Goal: Information Seeking & Learning: Learn about a topic

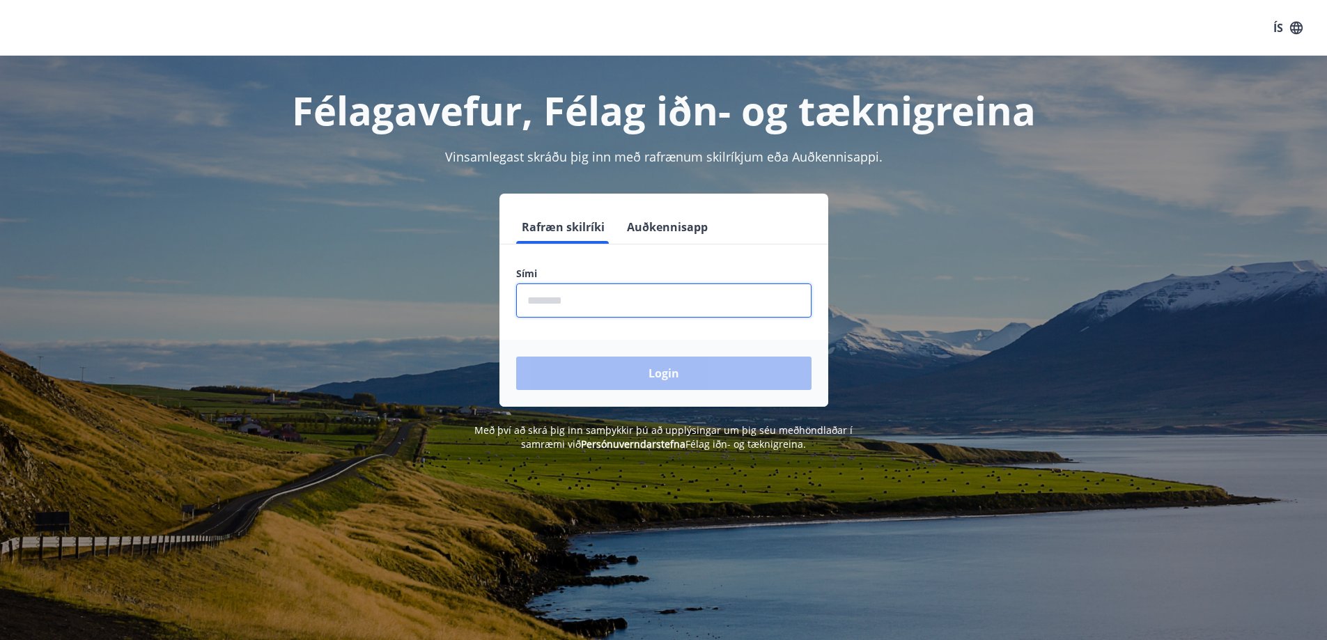
click at [665, 306] on input "phone" at bounding box center [663, 300] width 295 height 34
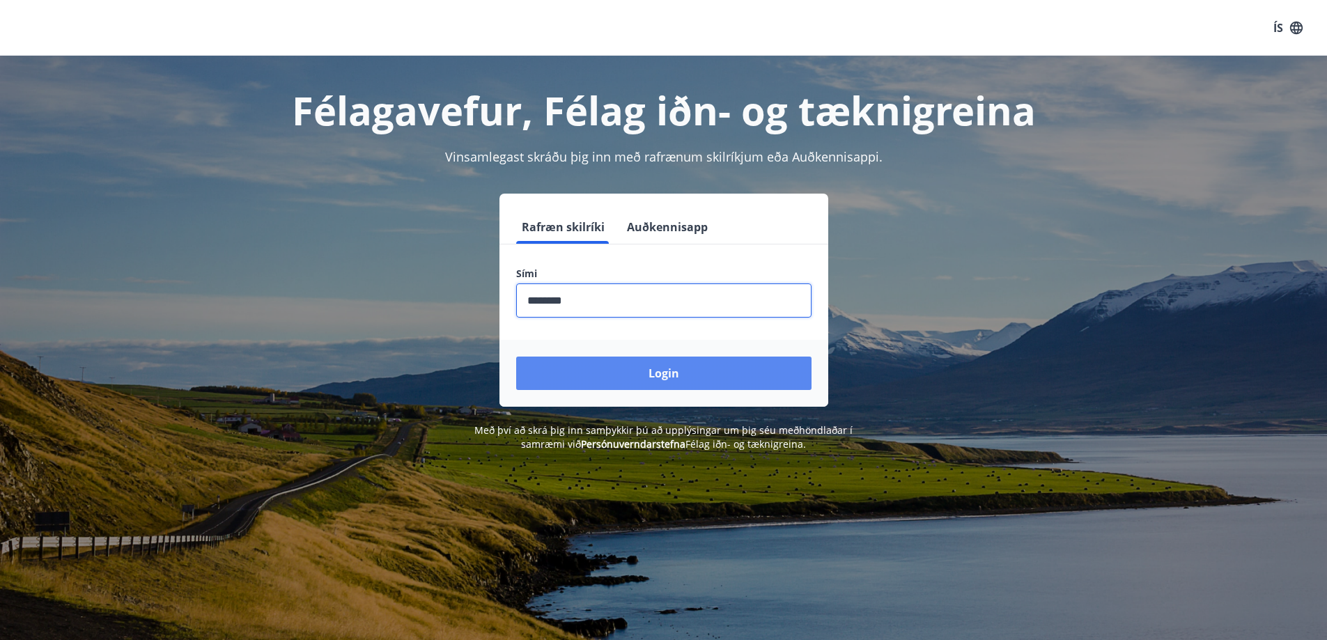
type input "********"
click at [664, 385] on button "Login" at bounding box center [663, 373] width 295 height 33
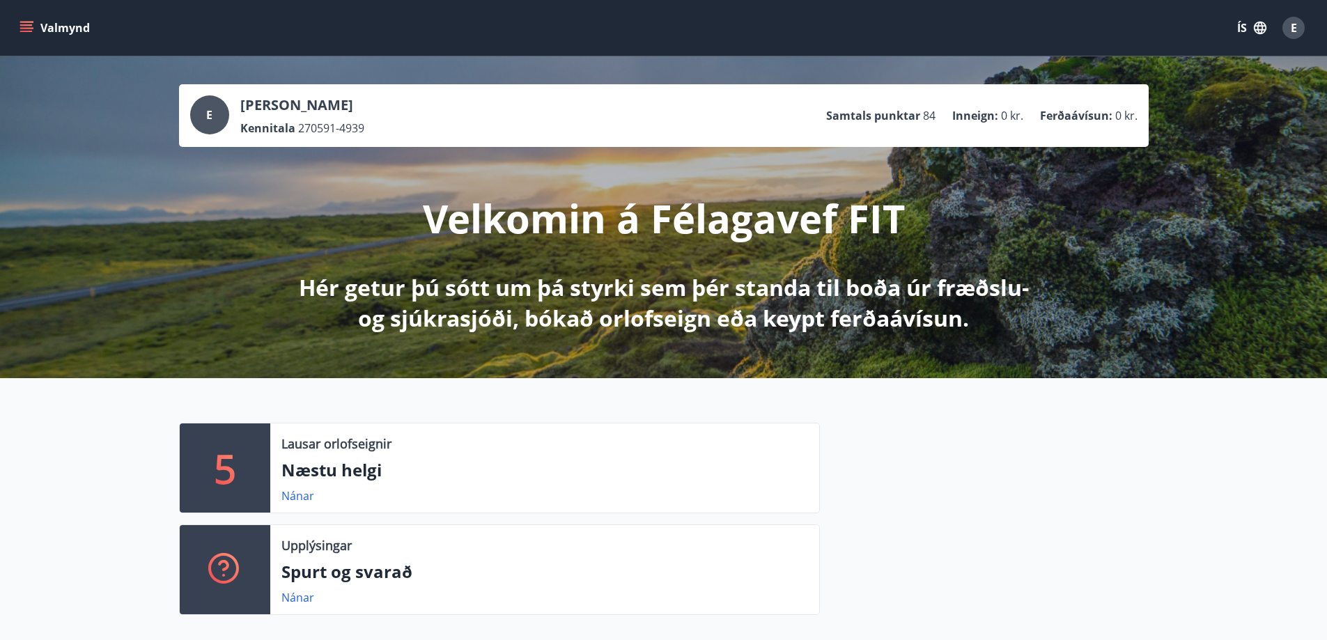
click at [1242, 26] on button "ÍS" at bounding box center [1251, 27] width 45 height 25
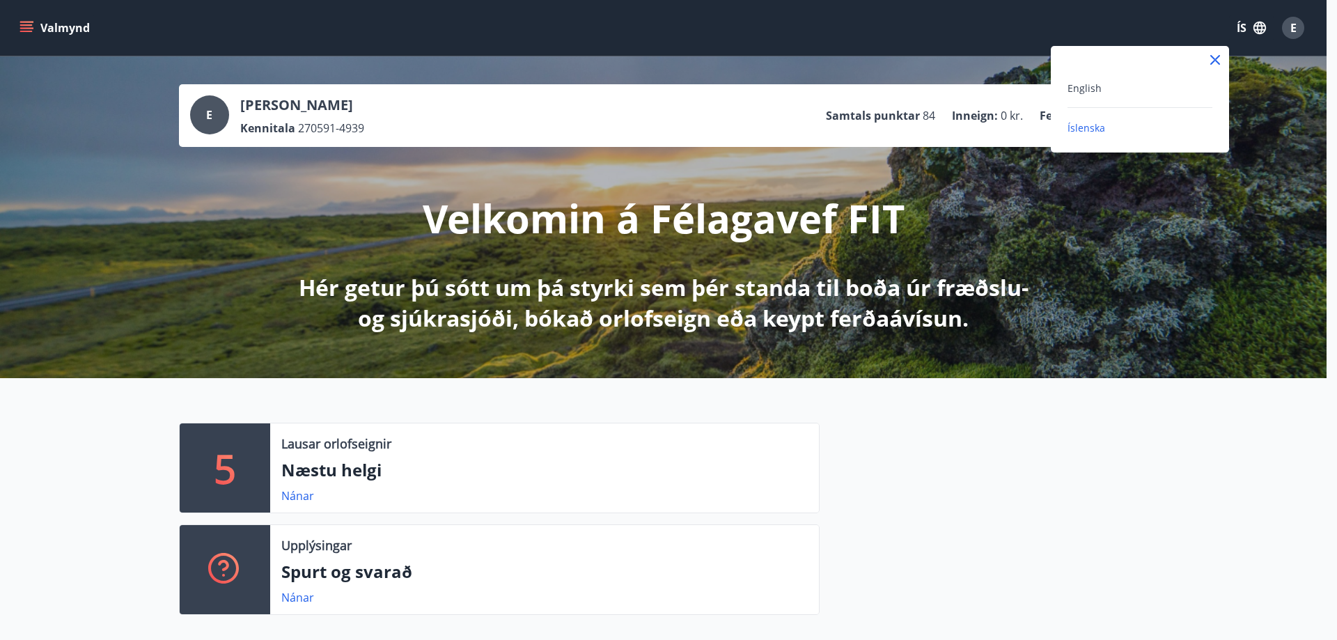
click at [1214, 58] on icon at bounding box center [1215, 60] width 10 height 10
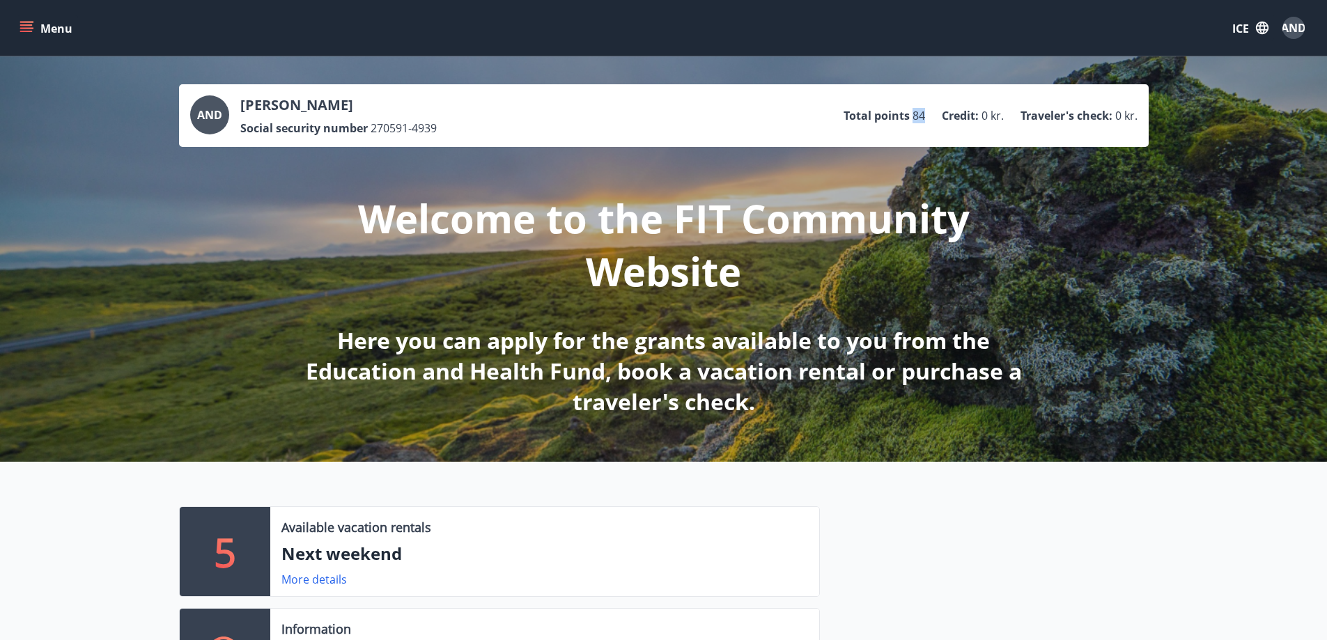
click at [919, 123] on ul "Total points 84 Credit : 0 kr. Traveler's check : 0 kr." at bounding box center [990, 115] width 294 height 26
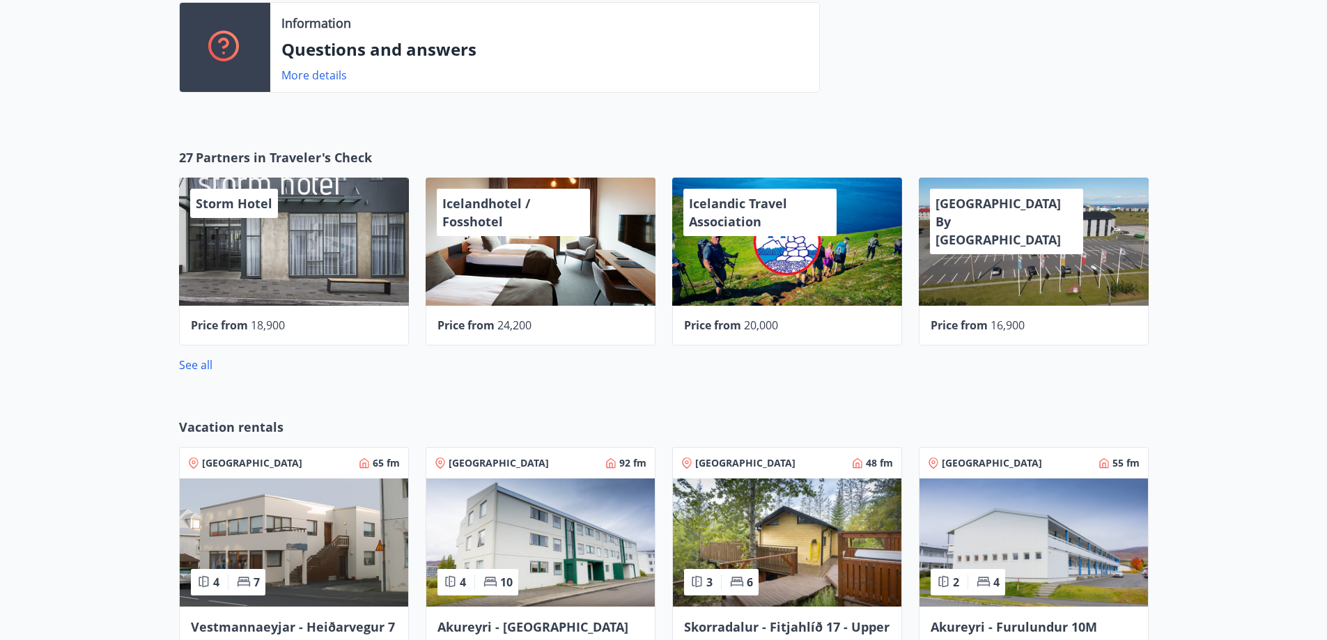
scroll to position [627, 0]
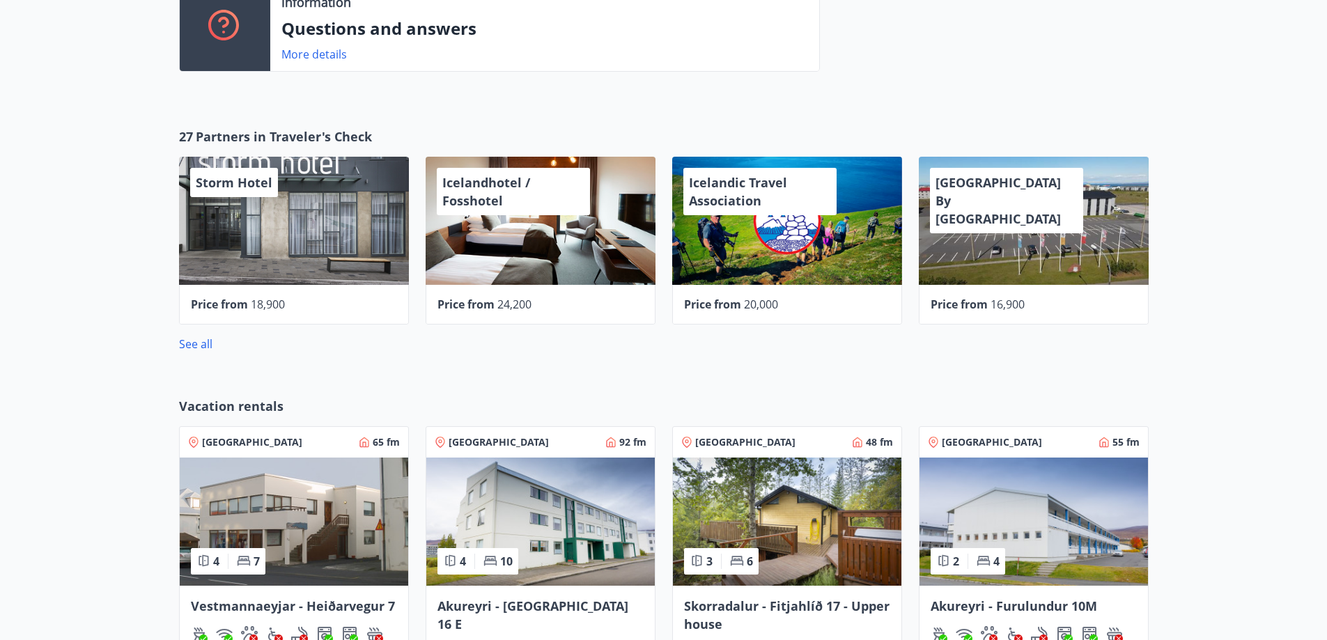
click at [119, 234] on div "27 Partners in Traveler's Check Storm Hotel Price from 18,900 Icelandhotel / Fo…" at bounding box center [663, 240] width 1327 height 270
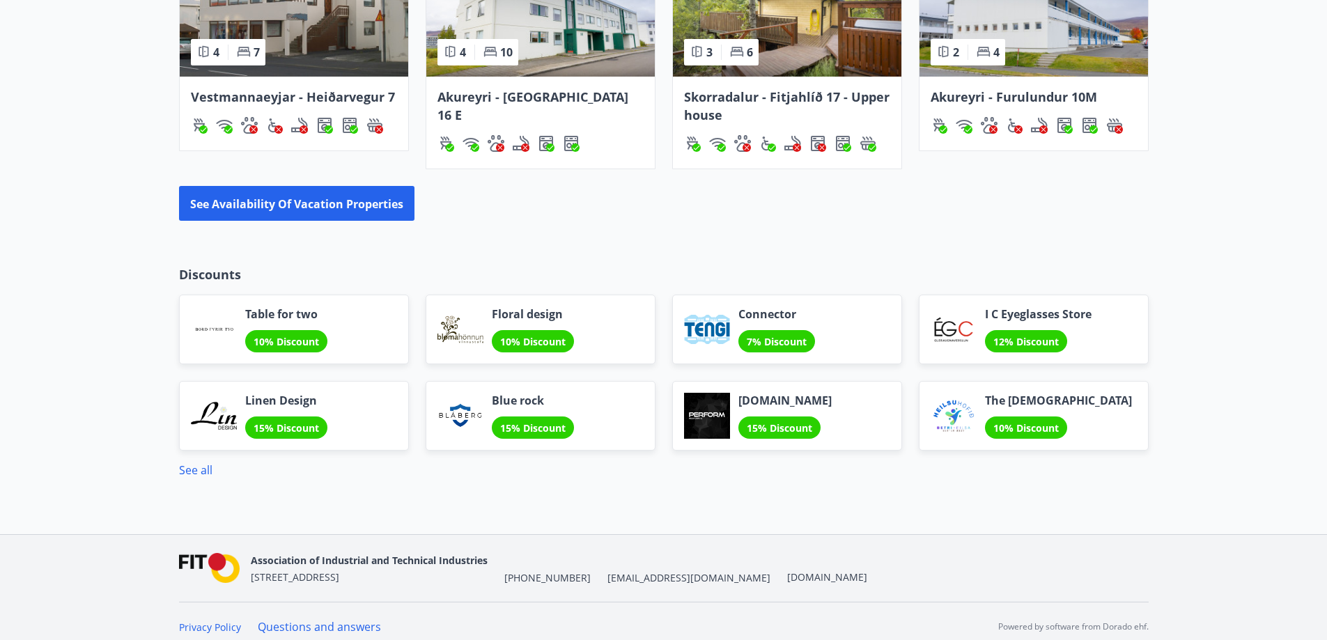
scroll to position [1147, 0]
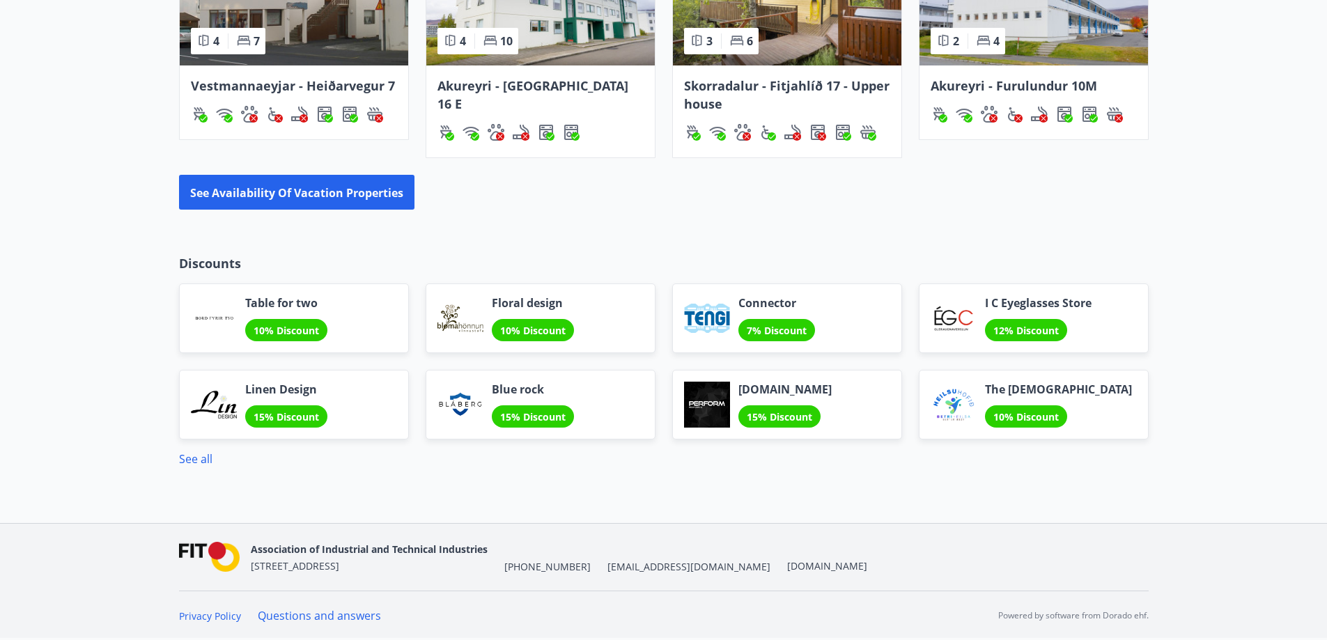
click at [120, 230] on div "Vacation rentals South Iceland 65 fm 4 7 Vestmannaeyjar - Heiðarvegur 7 North I…" at bounding box center [663, 42] width 1327 height 377
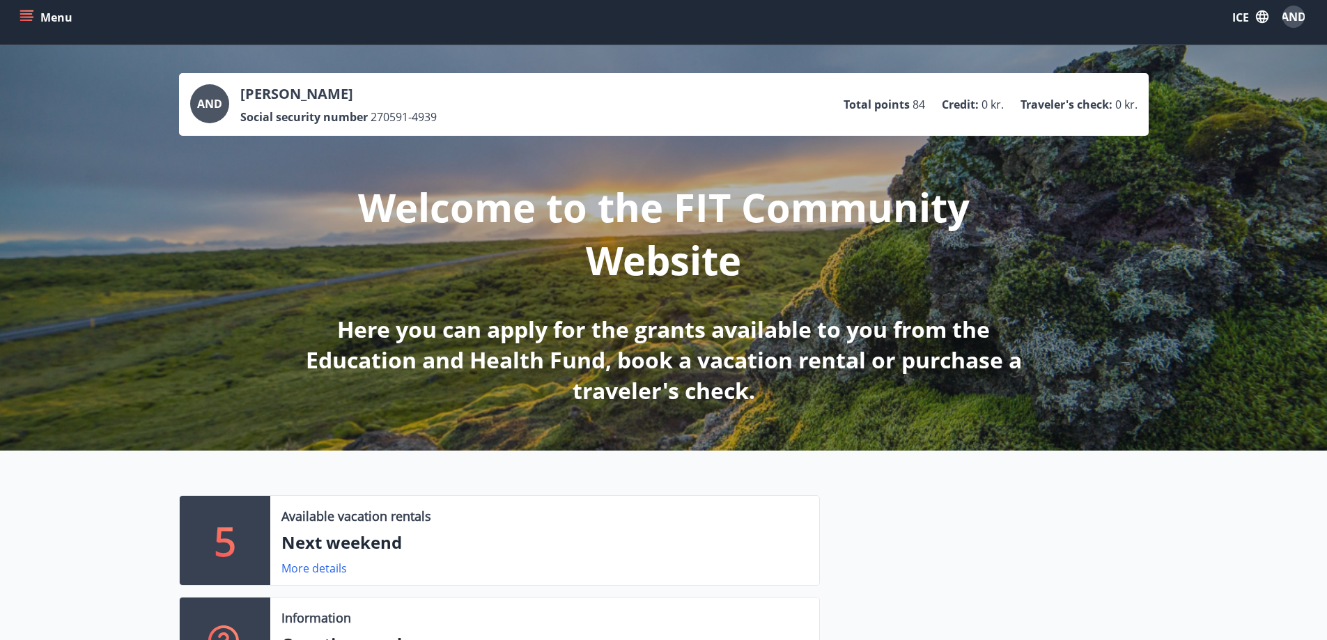
scroll to position [0, 0]
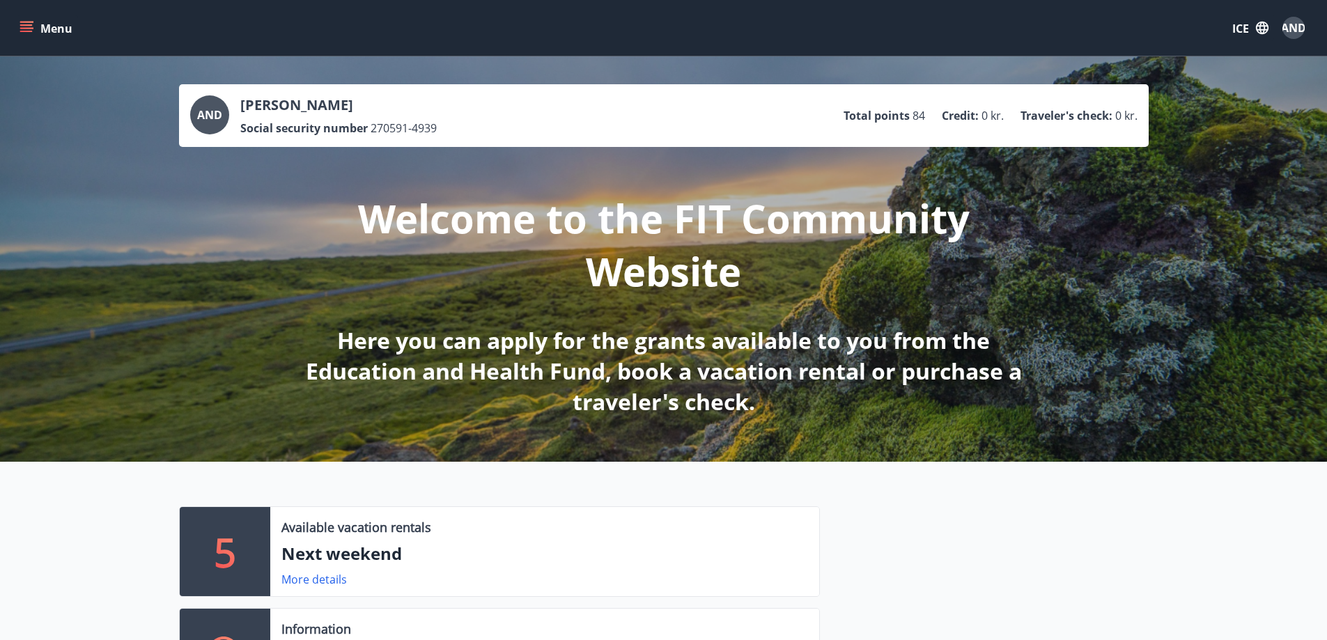
click at [1290, 24] on font "AND" at bounding box center [1293, 27] width 25 height 15
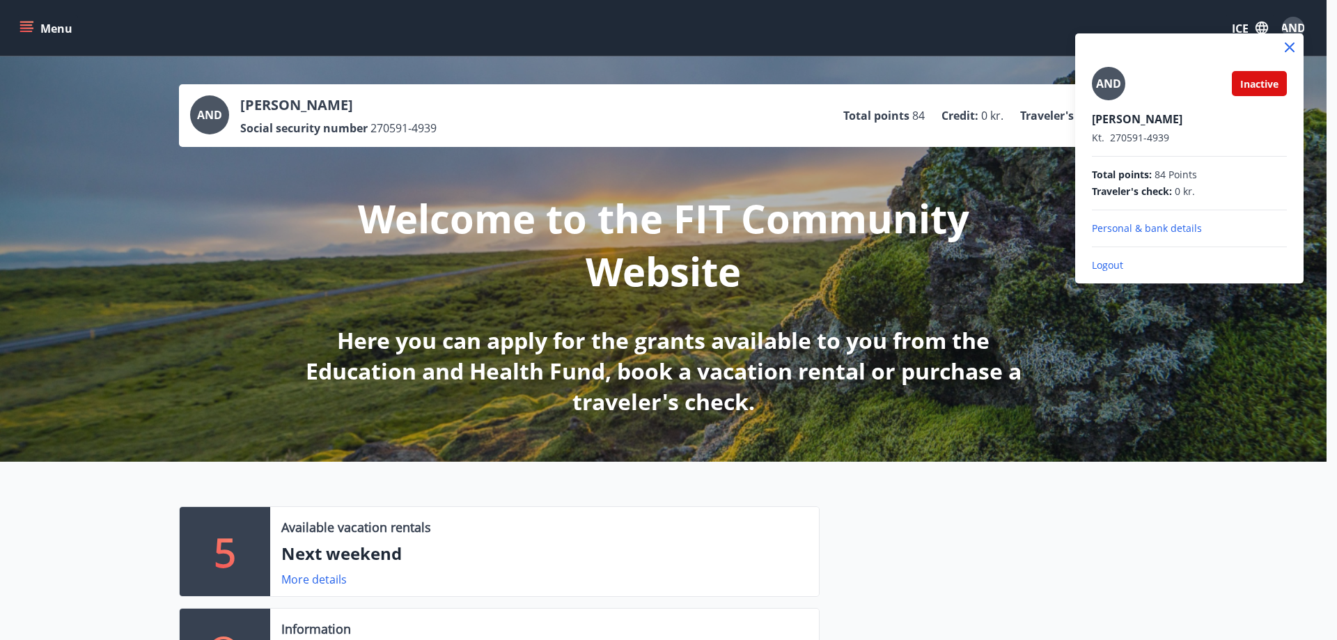
click at [1290, 24] on div at bounding box center [668, 320] width 1337 height 640
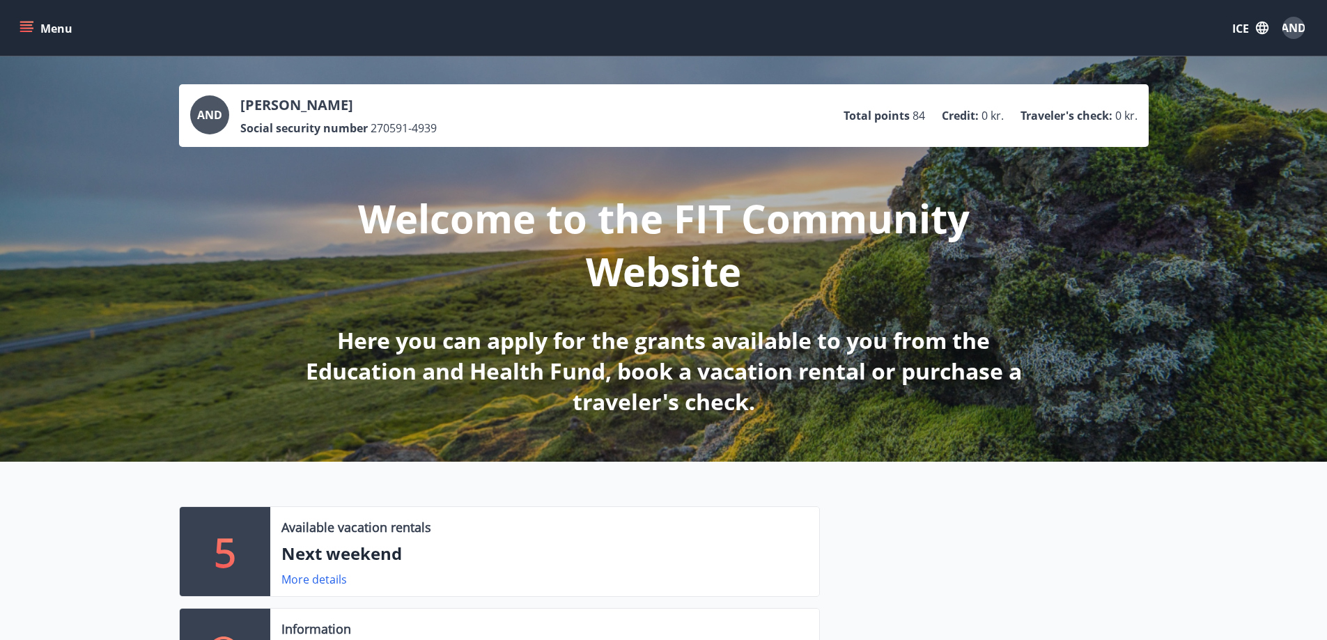
click at [34, 31] on button "Menu" at bounding box center [47, 27] width 61 height 25
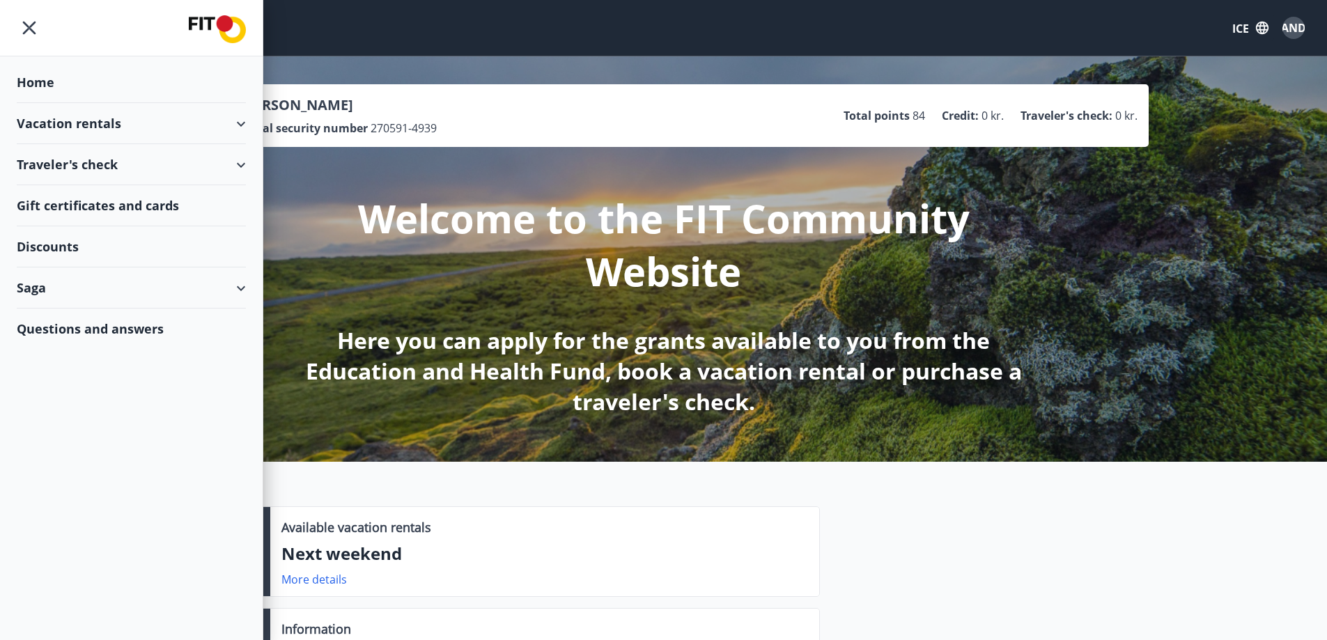
click at [82, 299] on div "Saga" at bounding box center [131, 287] width 229 height 41
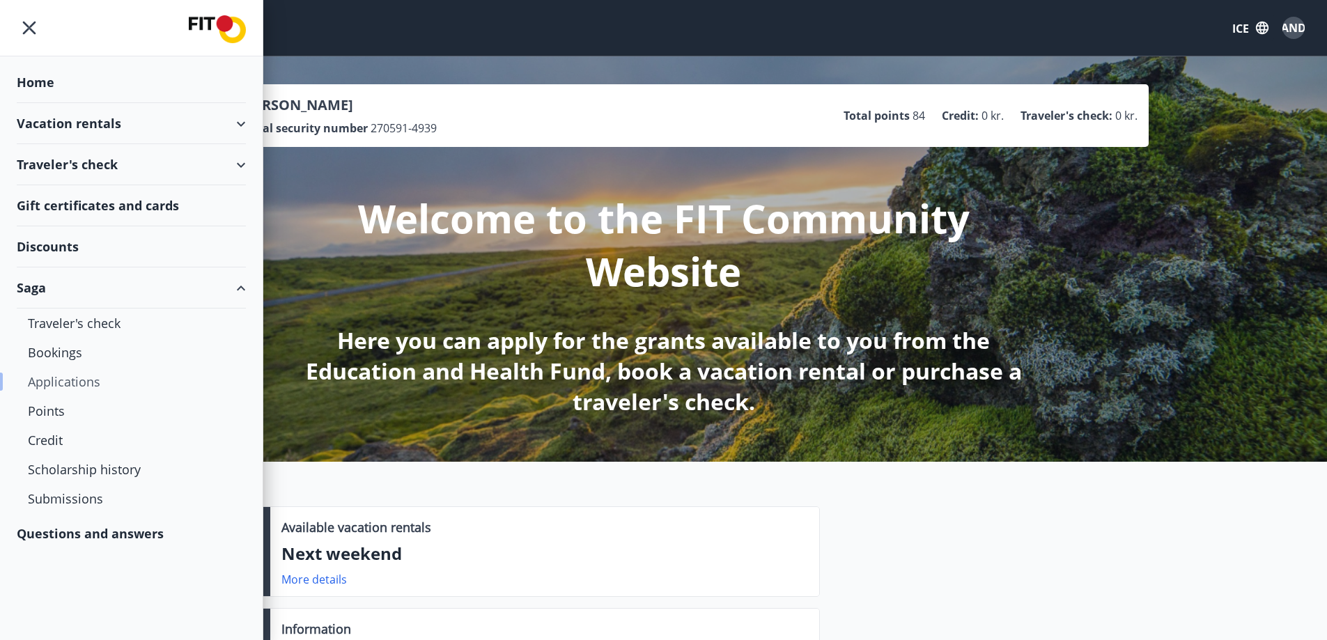
click at [82, 378] on font "Applications" at bounding box center [64, 381] width 72 height 17
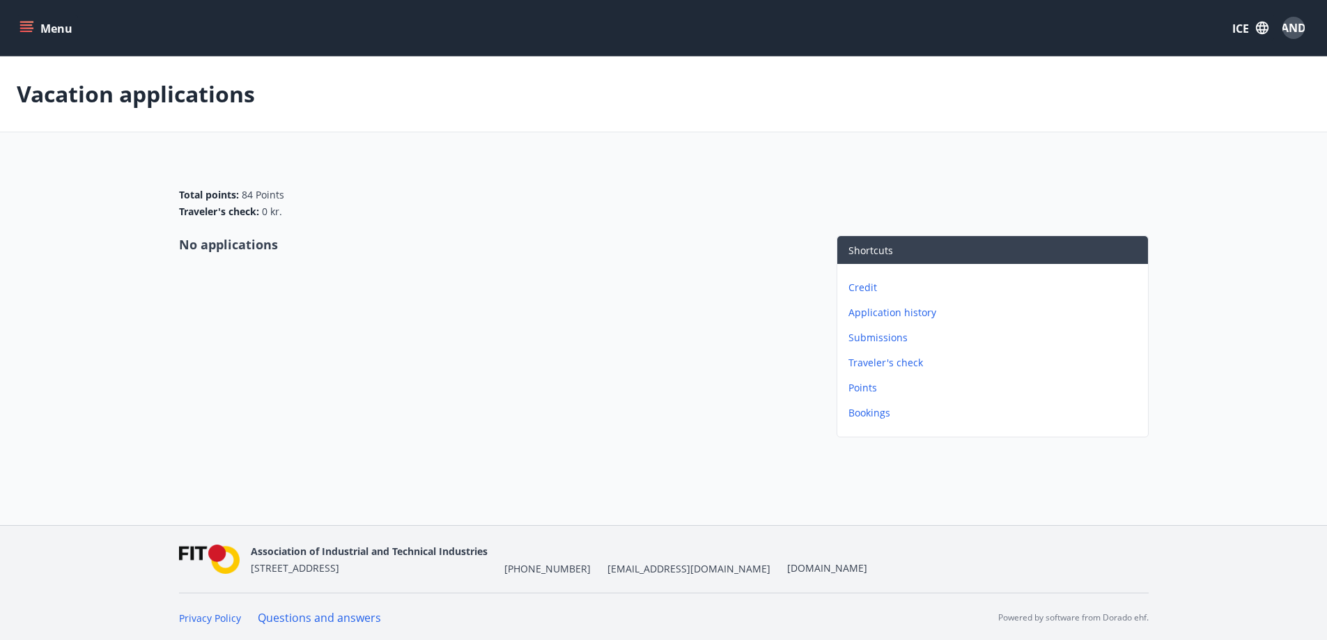
click at [54, 33] on font "Menu" at bounding box center [56, 28] width 32 height 15
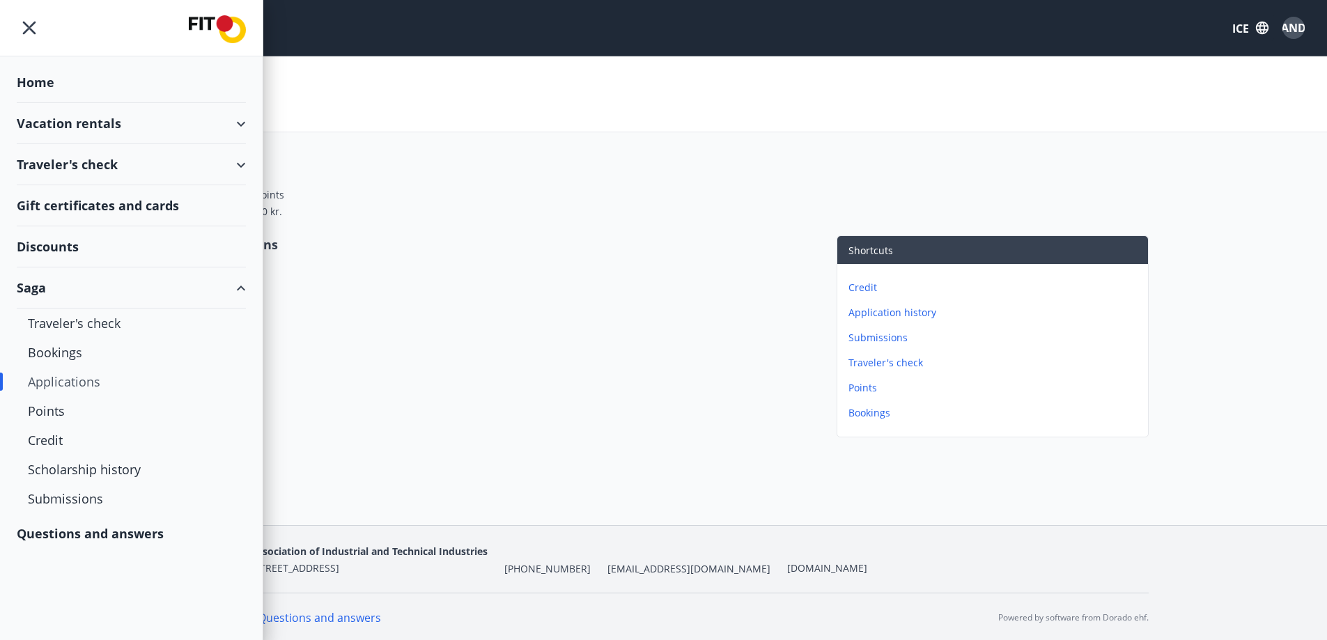
click at [49, 280] on div "Saga" at bounding box center [131, 287] width 229 height 41
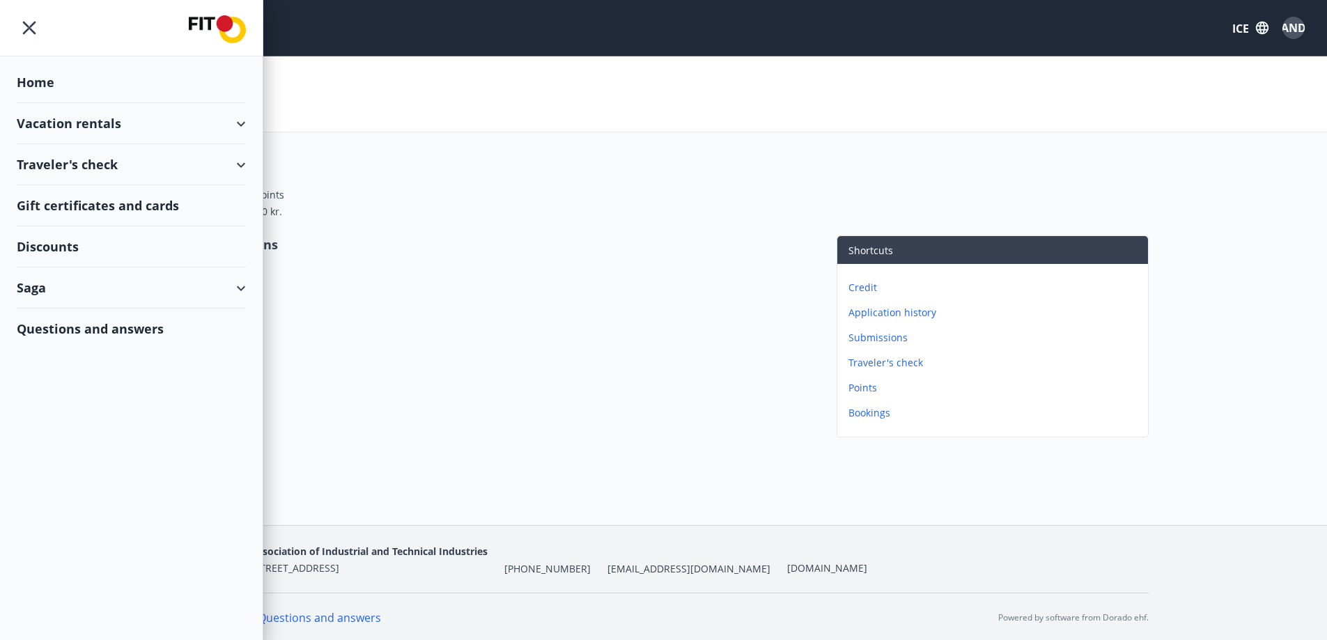
click at [120, 129] on div "Vacation rentals" at bounding box center [131, 123] width 229 height 41
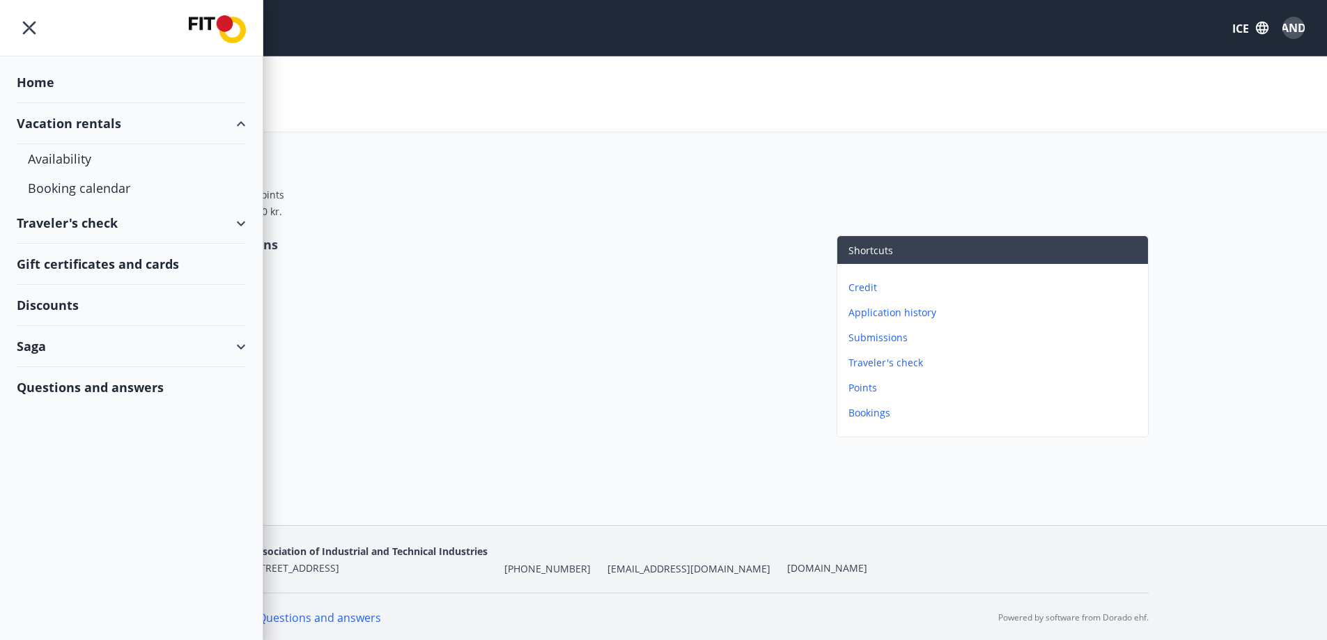
click at [118, 126] on font "Vacation rentals" at bounding box center [69, 123] width 104 height 17
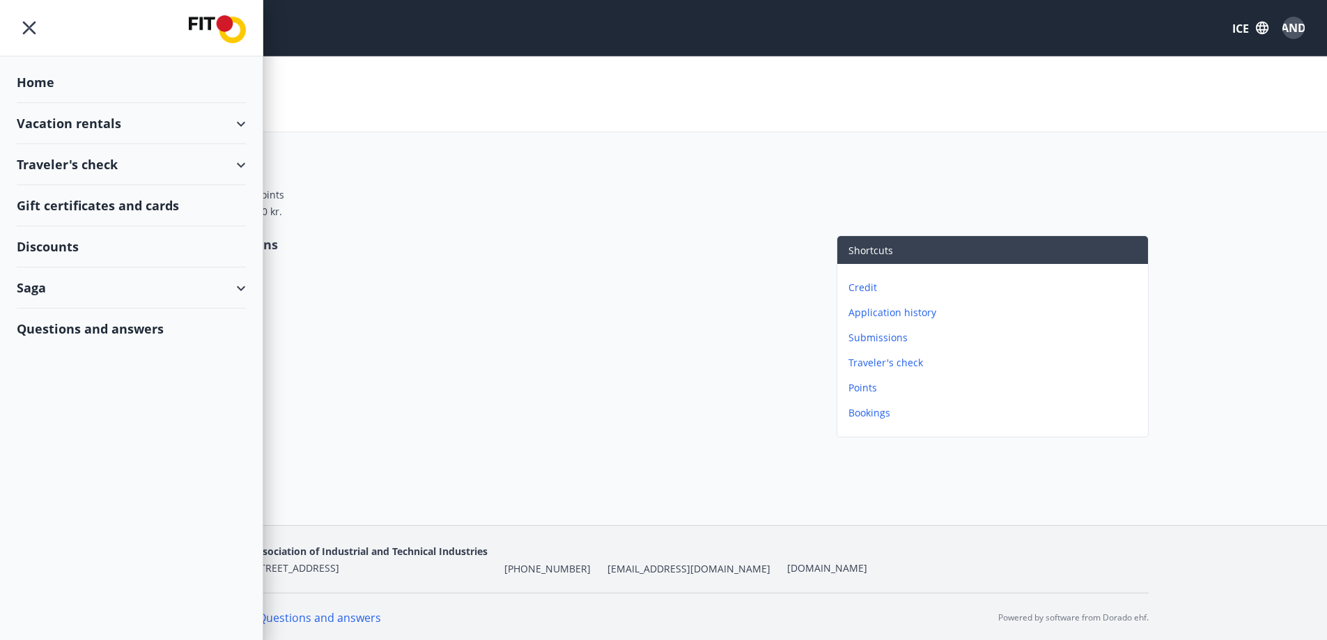
click at [98, 334] on font "Questions and answers" at bounding box center [90, 328] width 147 height 17
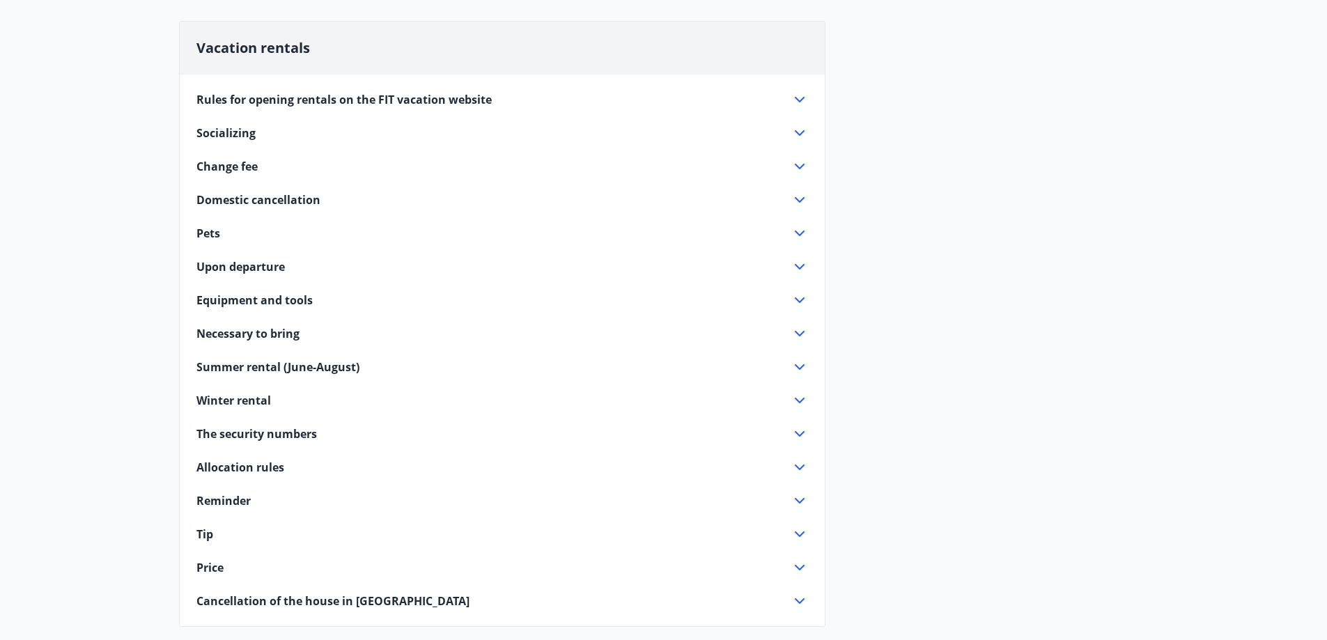
scroll to position [209, 0]
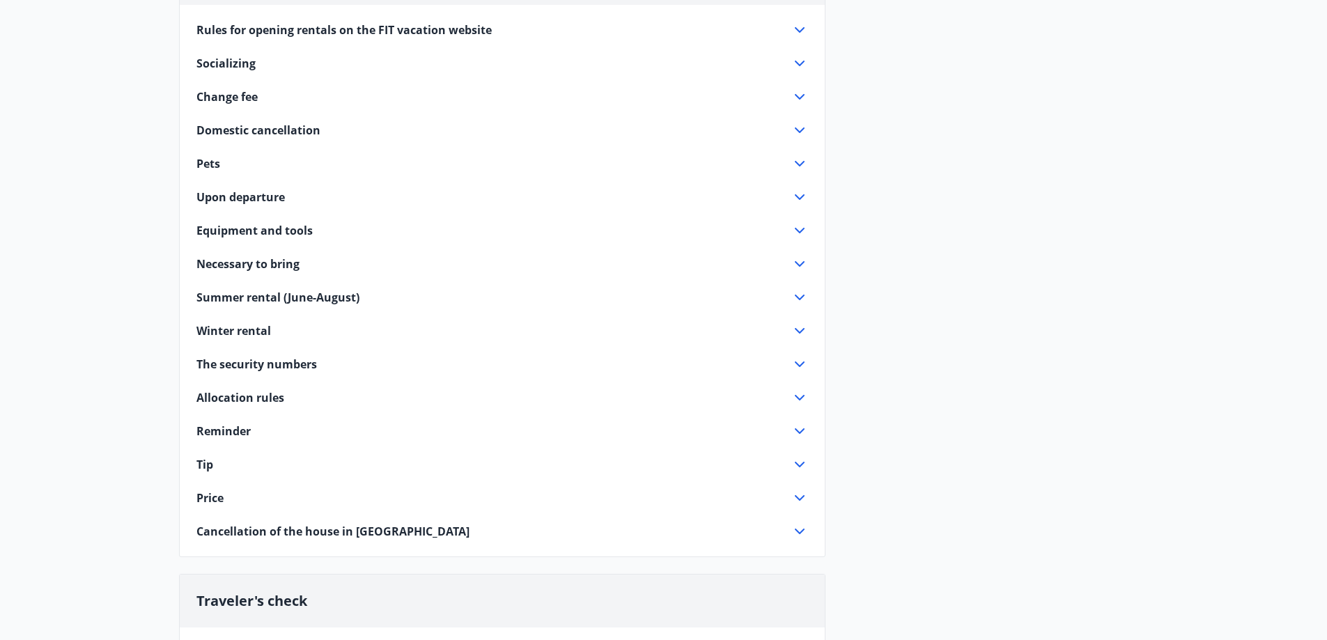
click at [234, 130] on font "Domestic cancellation" at bounding box center [258, 130] width 124 height 15
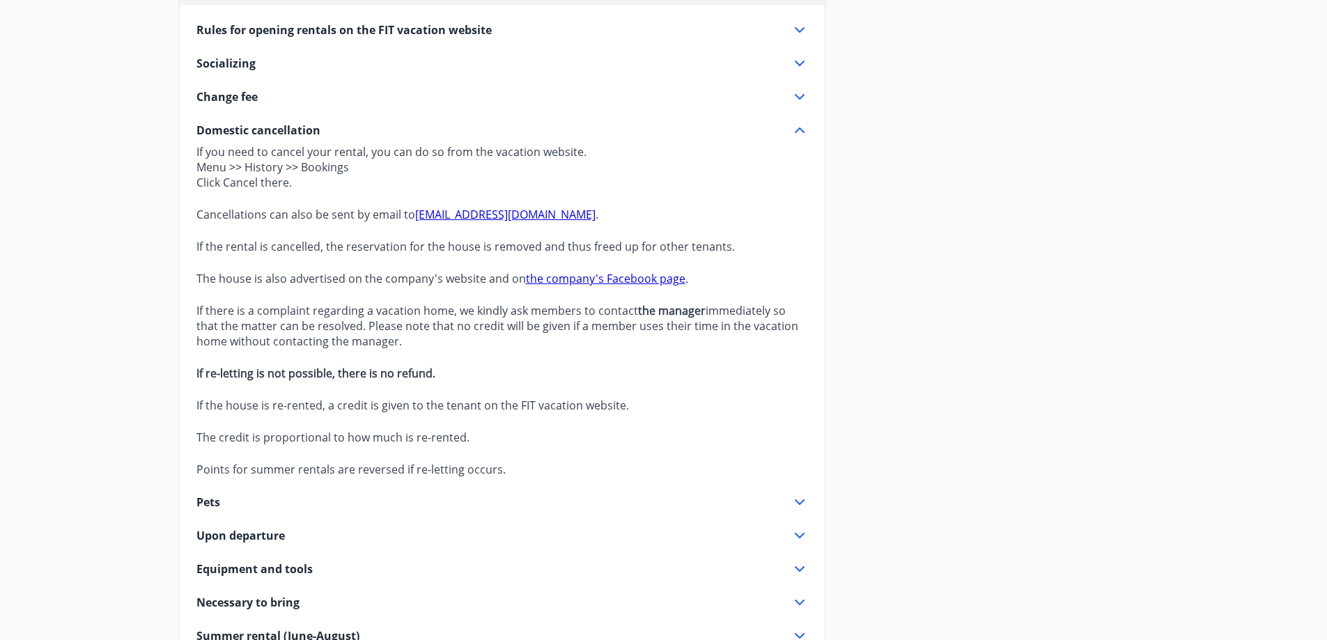
click at [234, 130] on font "Domestic cancellation" at bounding box center [258, 130] width 124 height 15
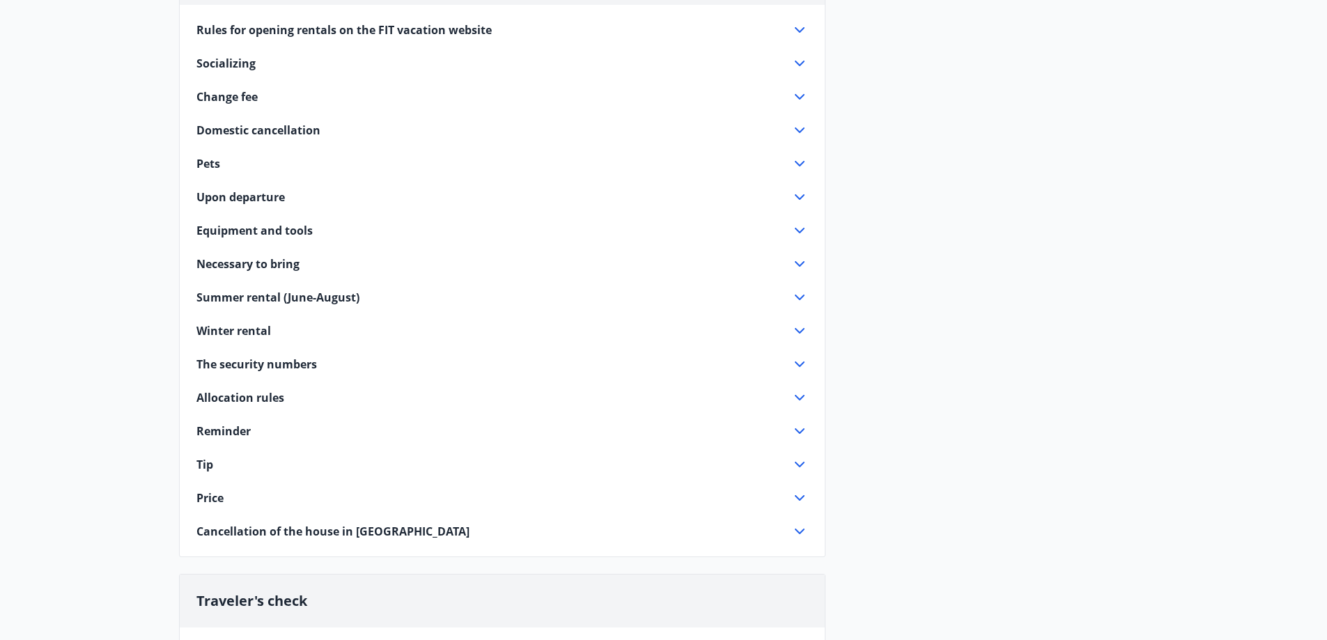
scroll to position [279, 0]
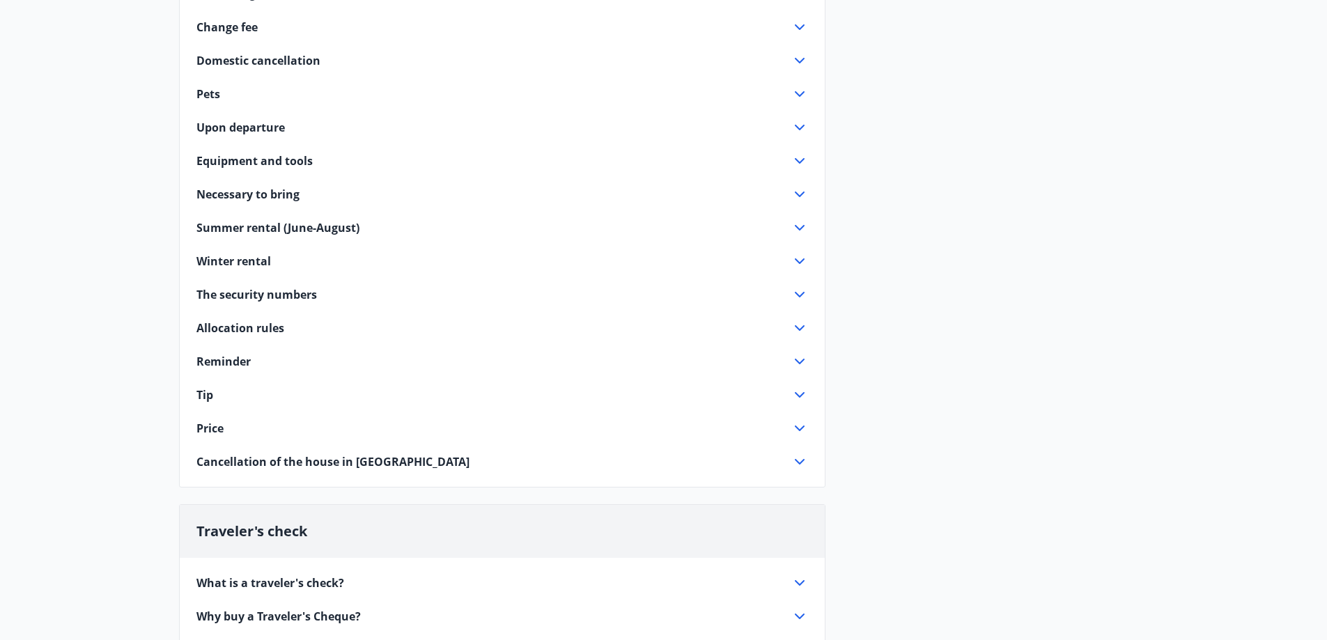
click at [214, 124] on font "Upon departure" at bounding box center [240, 127] width 88 height 15
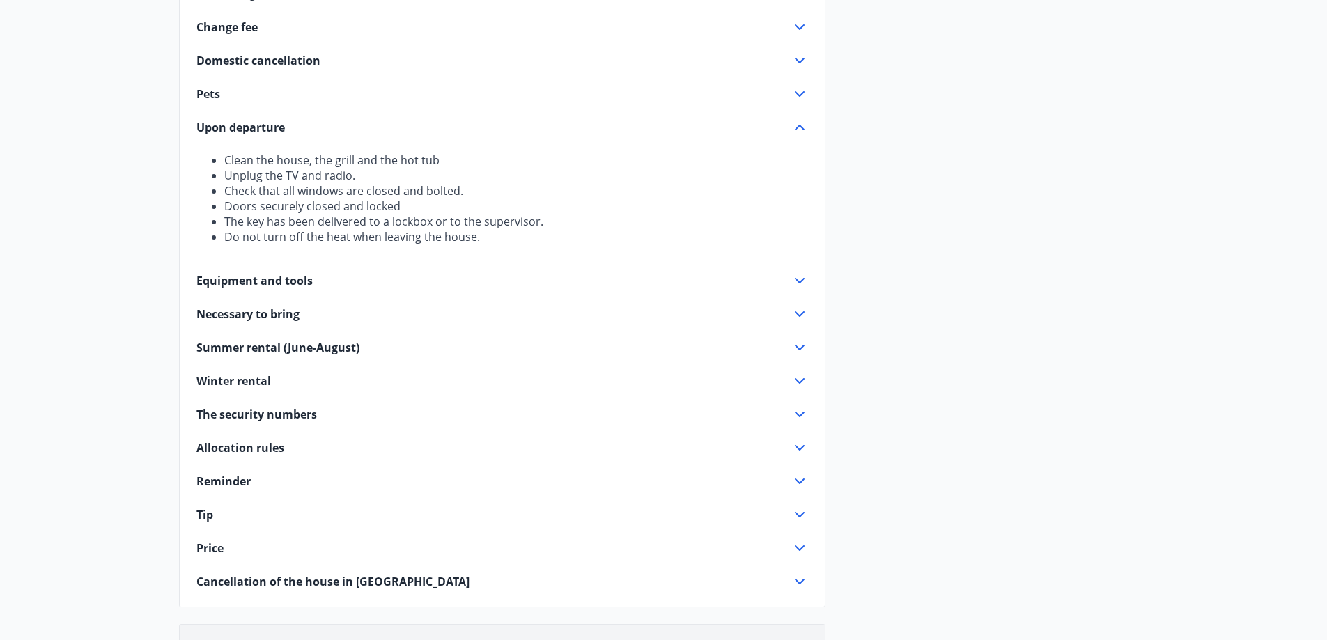
click at [214, 124] on font "Upon departure" at bounding box center [240, 127] width 88 height 15
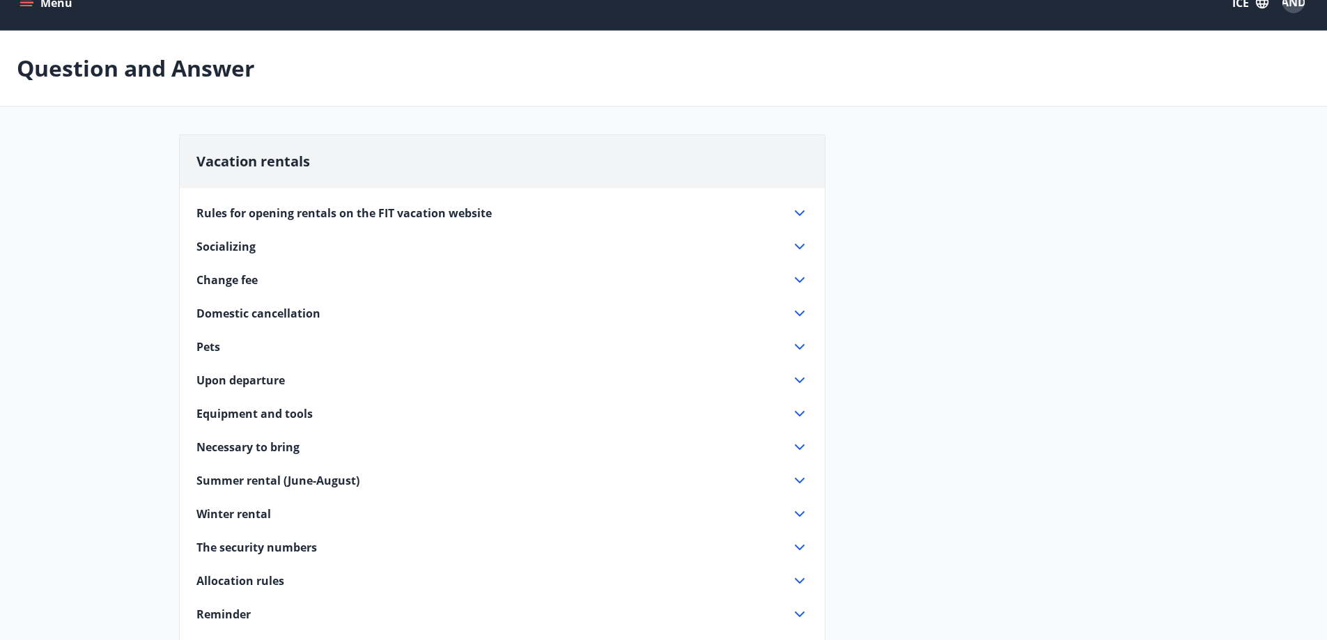
scroll to position [0, 0]
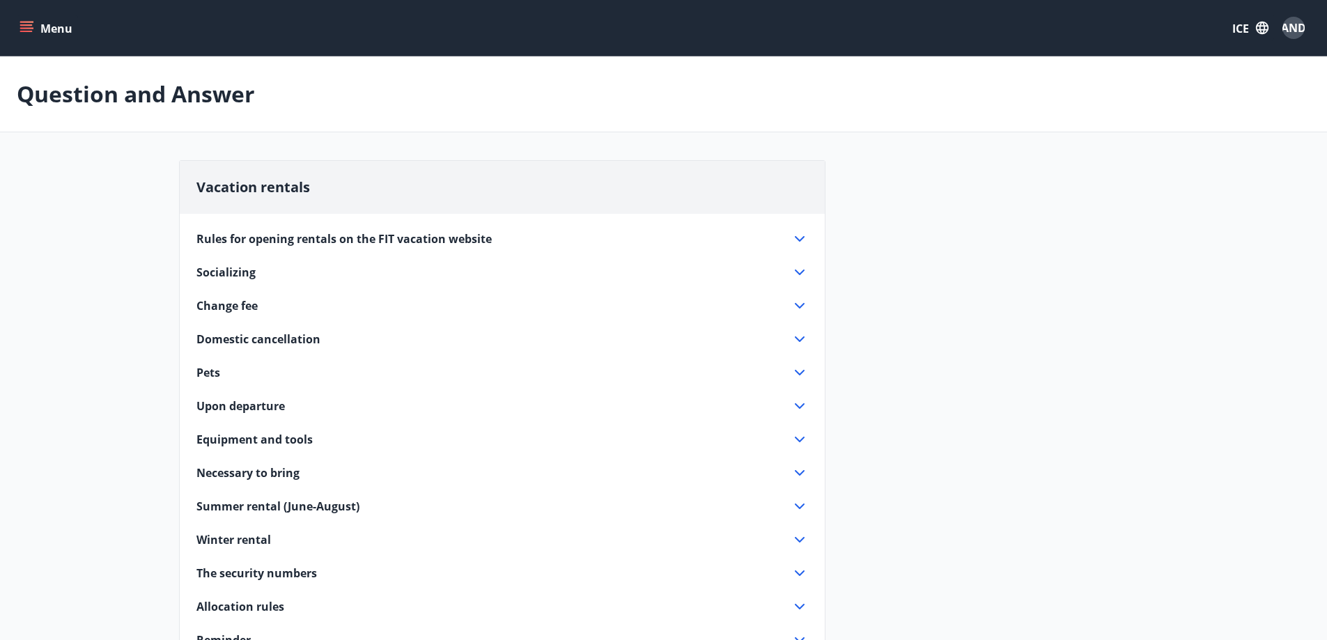
click at [61, 26] on font "Menu" at bounding box center [56, 28] width 32 height 15
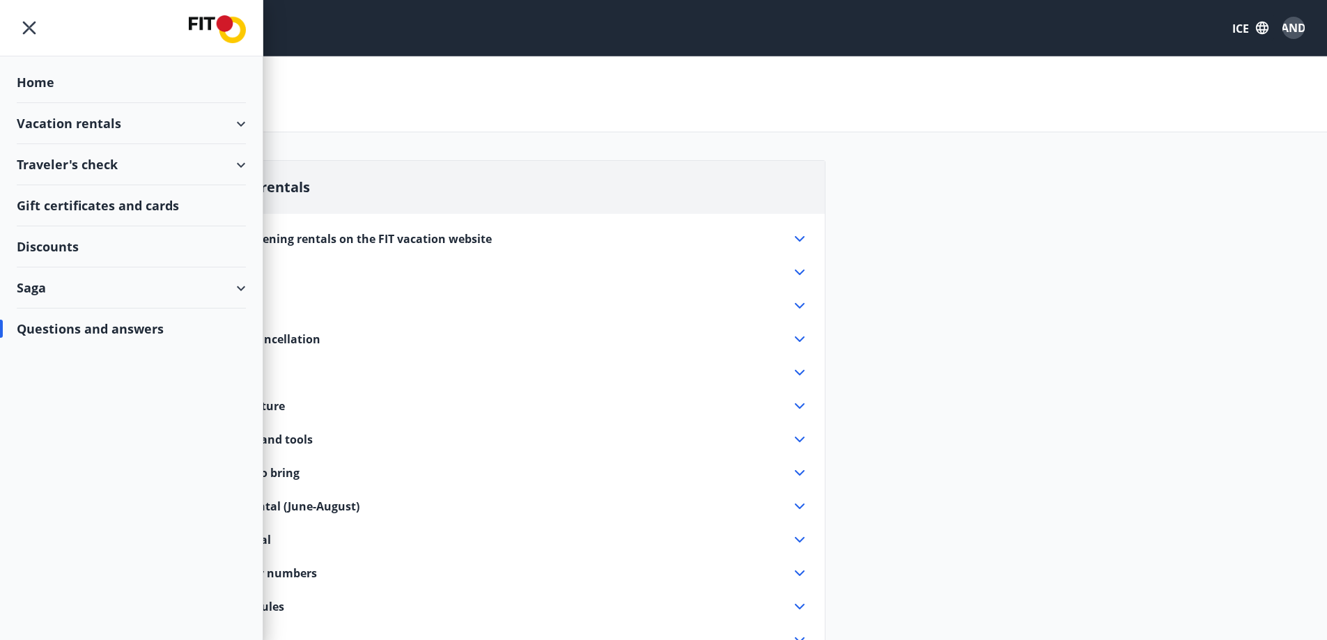
click at [42, 85] on font "Home" at bounding box center [36, 82] width 38 height 17
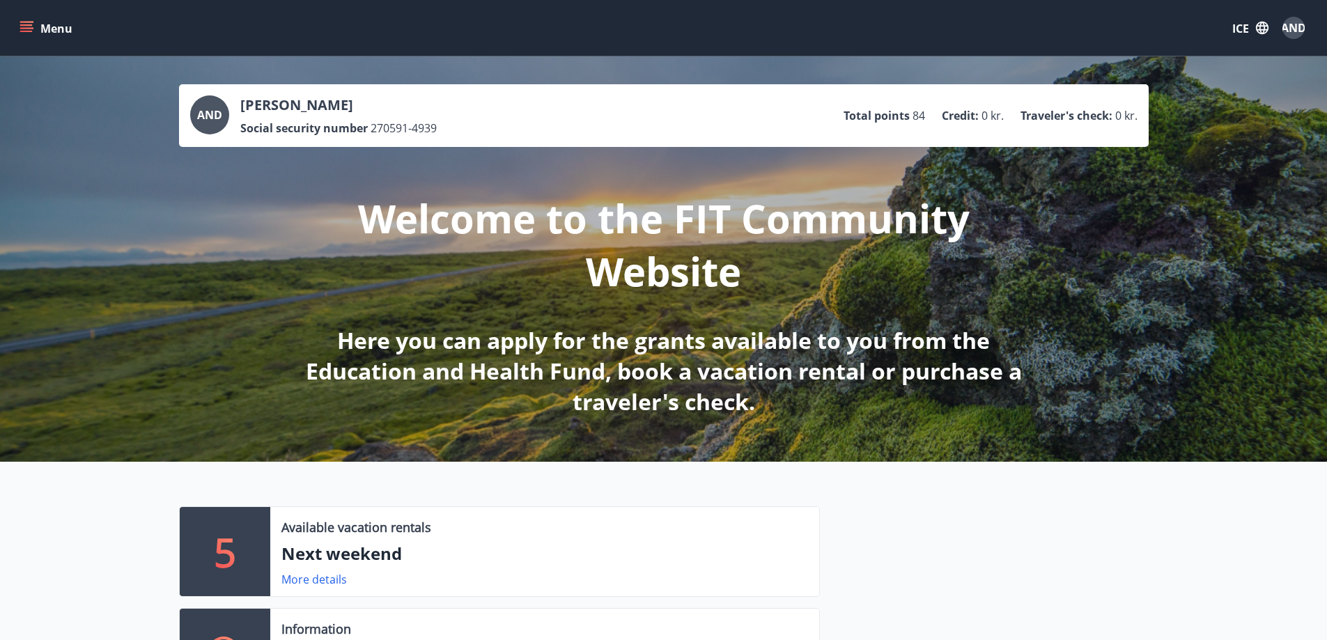
click at [40, 27] on font "Menu" at bounding box center [56, 28] width 32 height 15
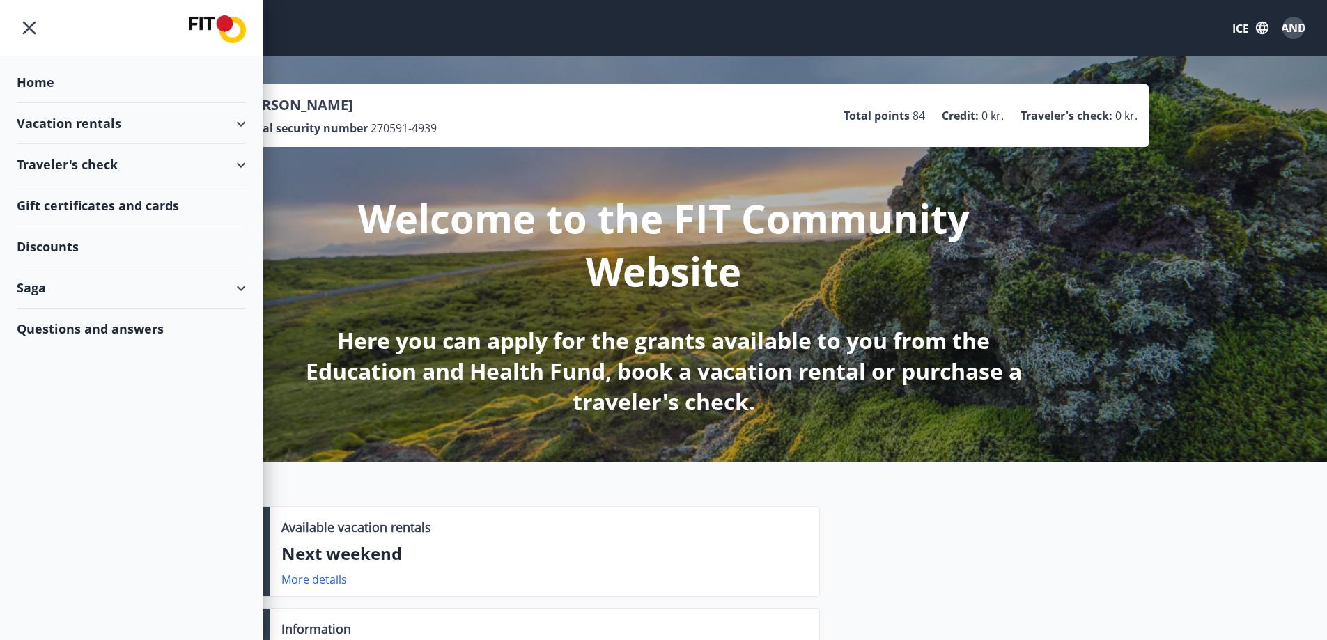
click at [64, 129] on font "Vacation rentals" at bounding box center [69, 123] width 104 height 17
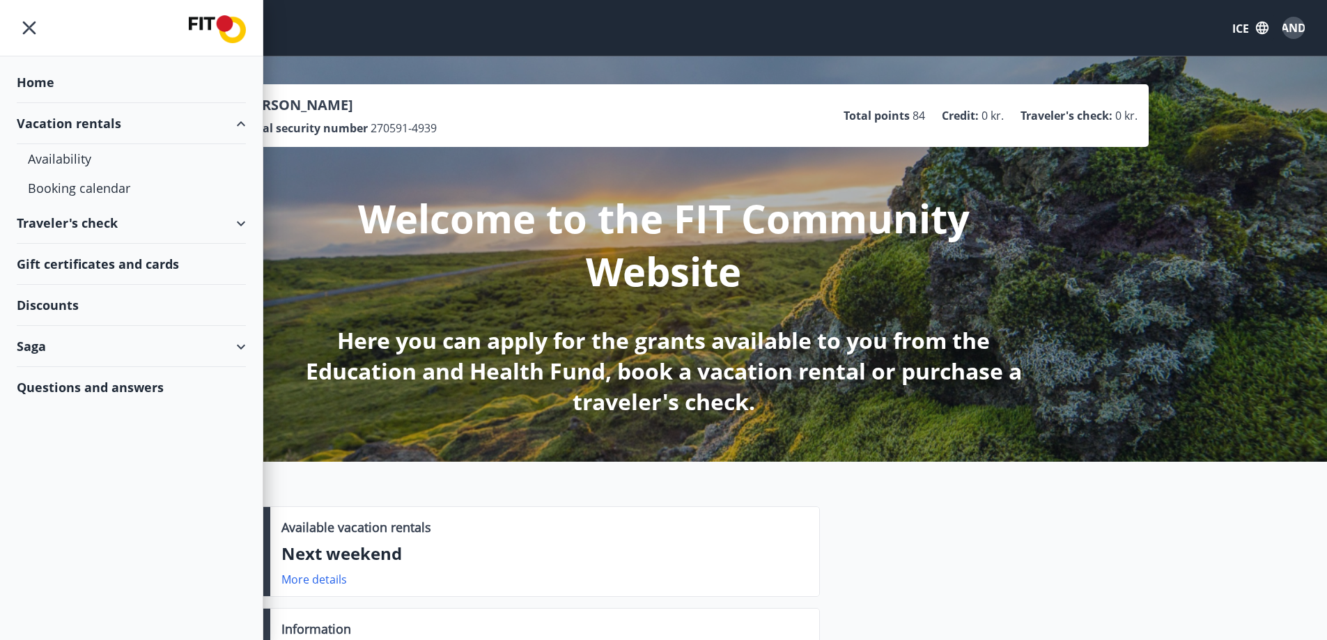
click at [64, 129] on font "Vacation rentals" at bounding box center [69, 123] width 104 height 17
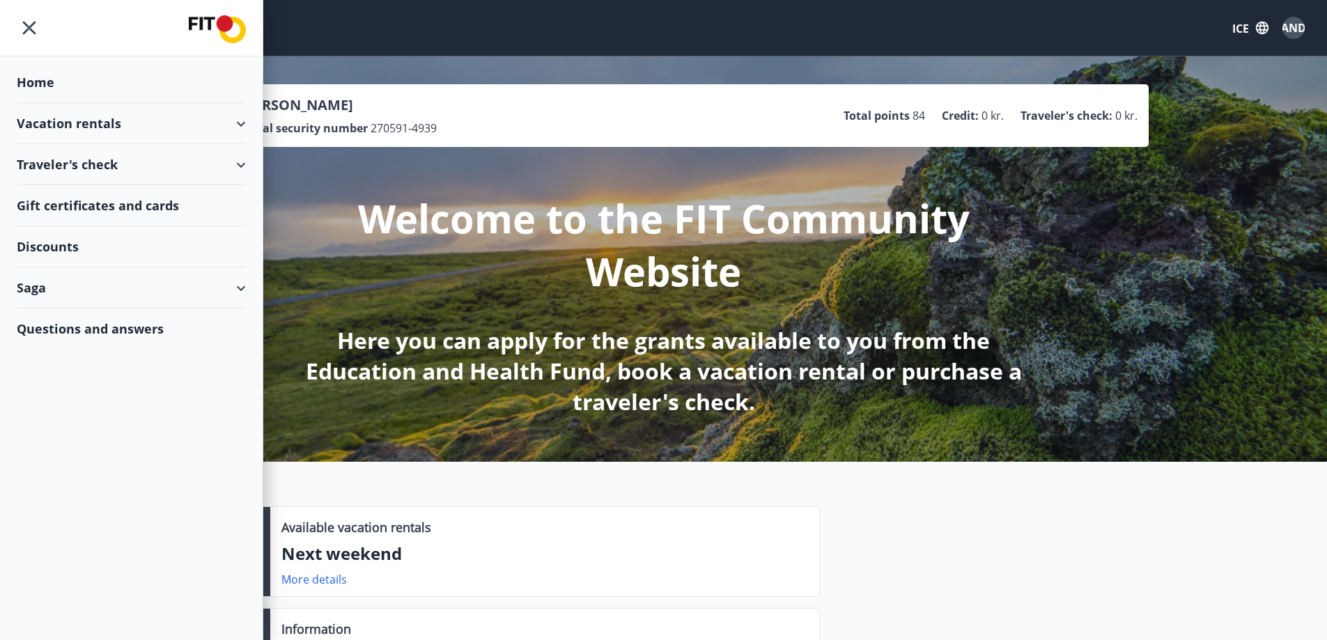
click at [31, 27] on icon "menu" at bounding box center [29, 27] width 25 height 25
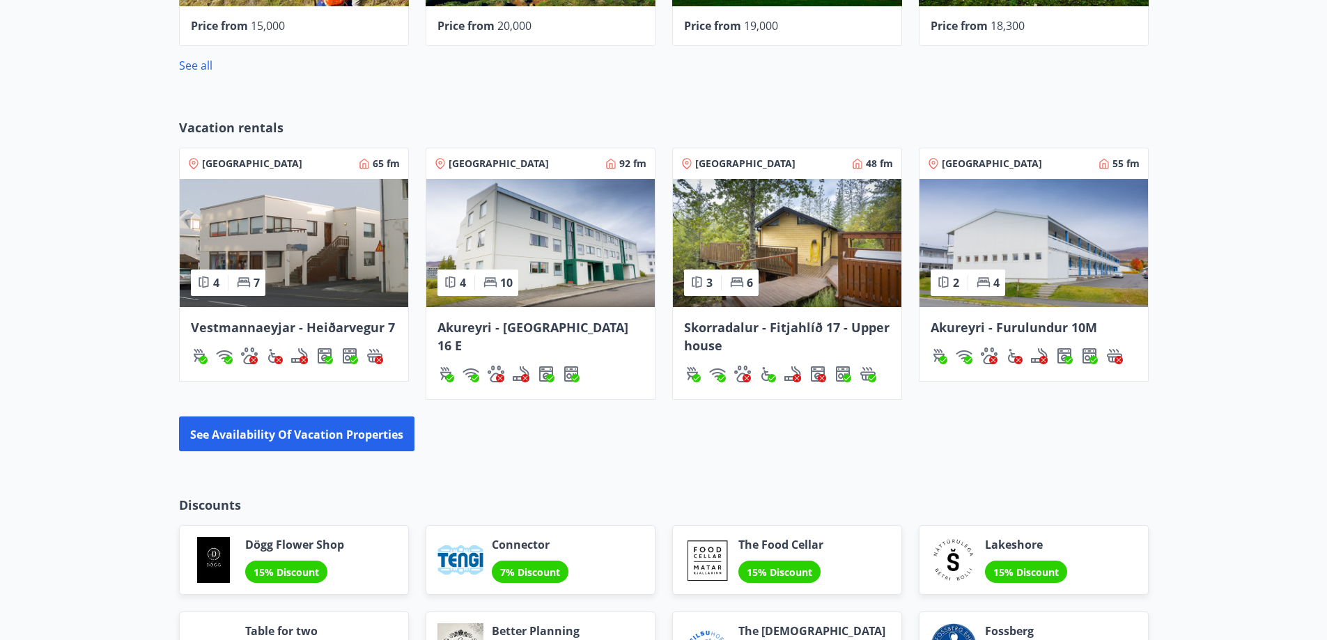
scroll to position [1147, 0]
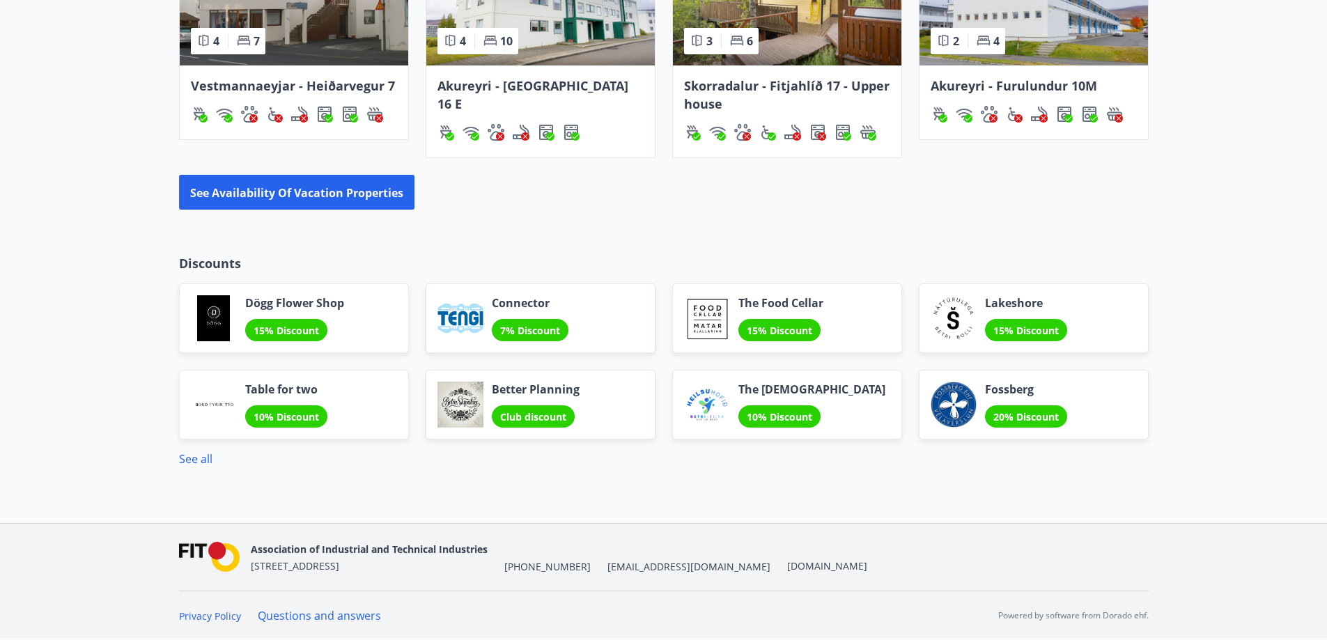
click at [341, 612] on font "Questions and answers" at bounding box center [319, 615] width 123 height 15
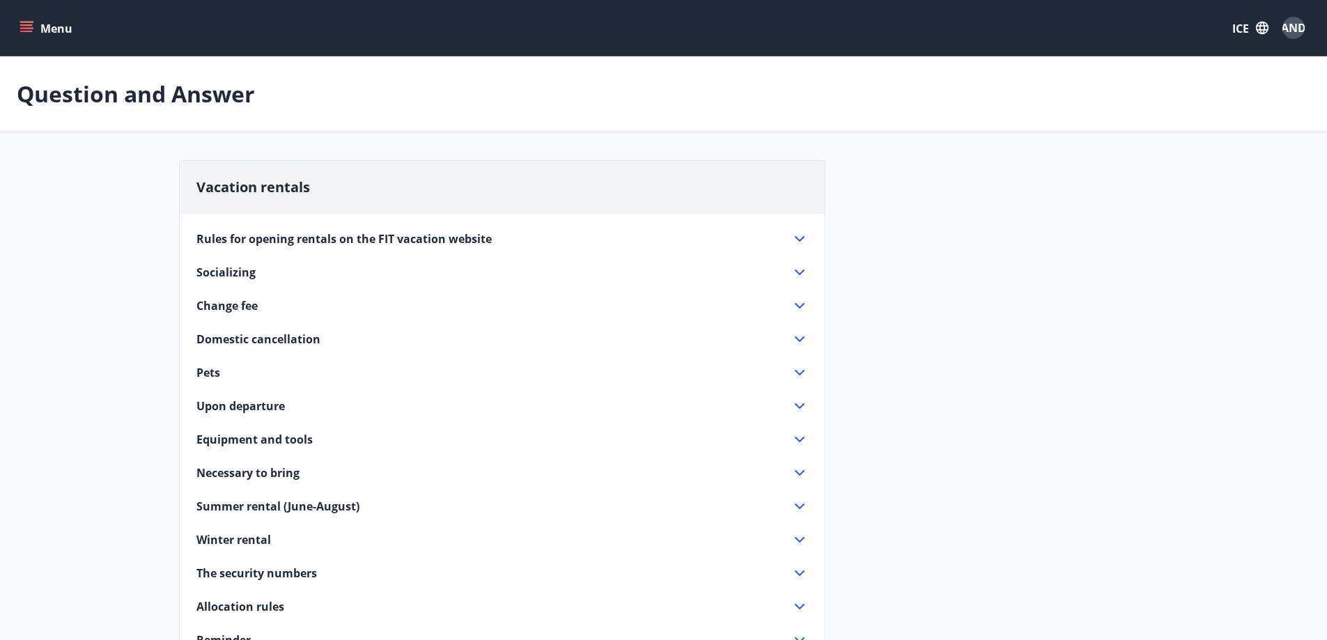
click at [595, 100] on div "Question and Answer" at bounding box center [663, 94] width 1327 height 76
click at [1258, 29] on icon "button" at bounding box center [1261, 27] width 15 height 15
click at [1293, 29] on div at bounding box center [668, 320] width 1337 height 640
click at [1292, 29] on font "AND" at bounding box center [1293, 27] width 25 height 15
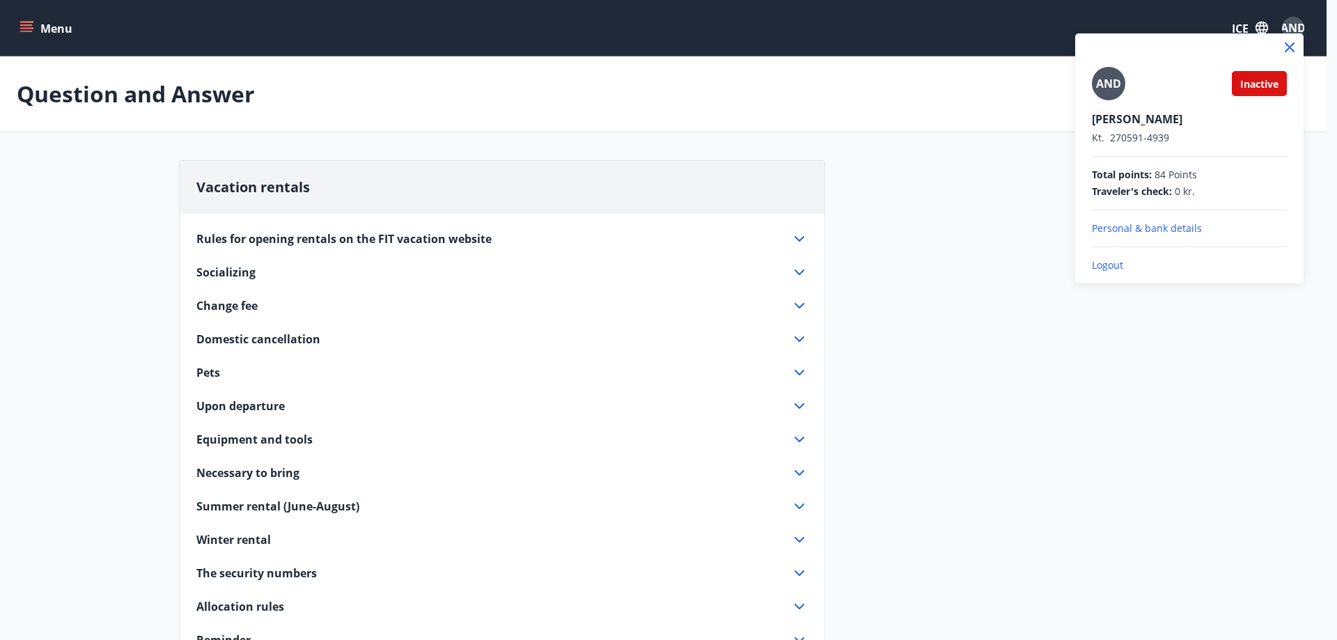
click at [1104, 263] on font "Logout" at bounding box center [1107, 264] width 31 height 13
